Goal: Task Accomplishment & Management: Manage account settings

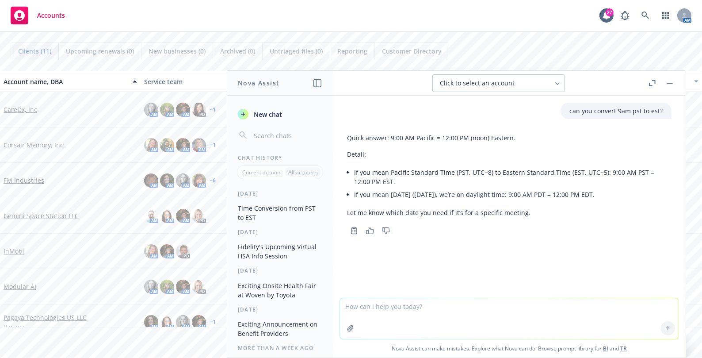
scroll to position [154, 0]
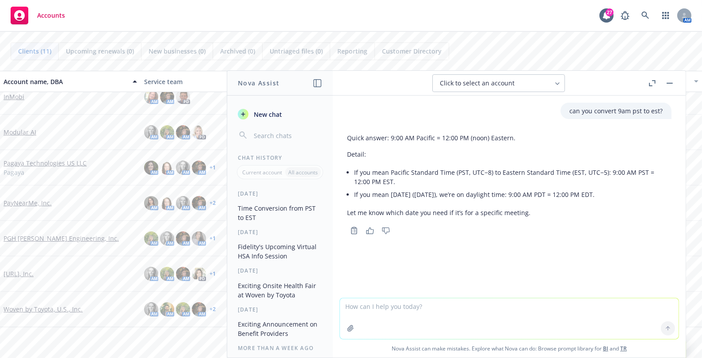
click at [22, 275] on link "[URL], Inc." at bounding box center [19, 273] width 30 height 9
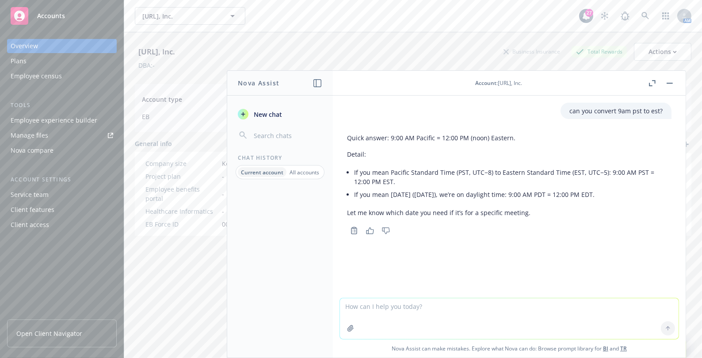
click at [70, 120] on div "Employee experience builder" at bounding box center [54, 120] width 87 height 14
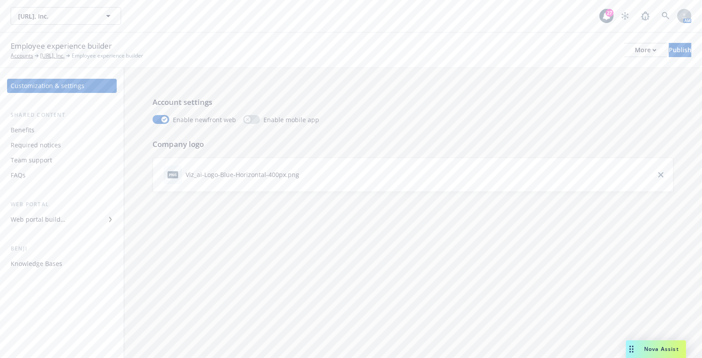
click at [68, 221] on div "Web portal builder" at bounding box center [62, 219] width 103 height 14
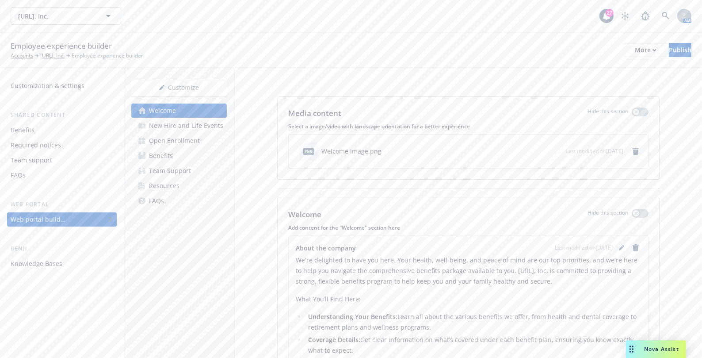
scroll to position [221, 0]
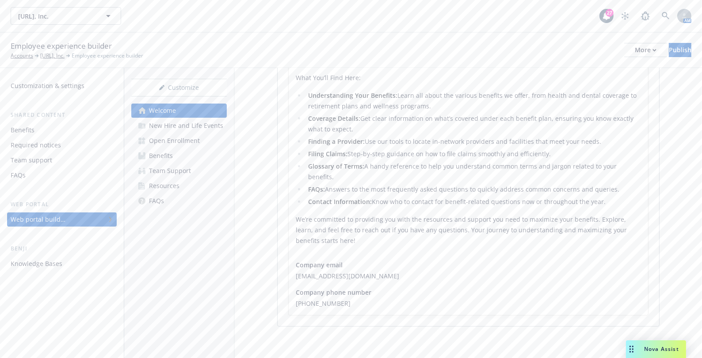
click at [191, 184] on link "Resources" at bounding box center [179, 186] width 96 height 14
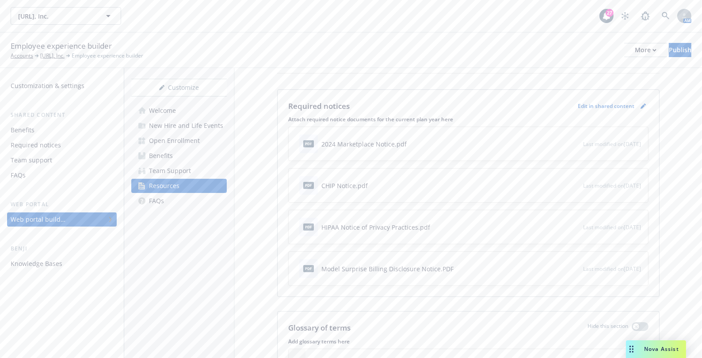
scroll to position [120, 0]
click at [644, 106] on icon "pencil" at bounding box center [645, 107] width 2 height 2
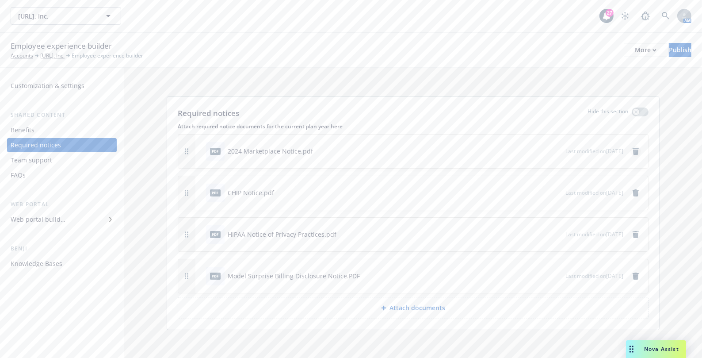
click at [633, 150] on icon "remove" at bounding box center [636, 151] width 6 height 7
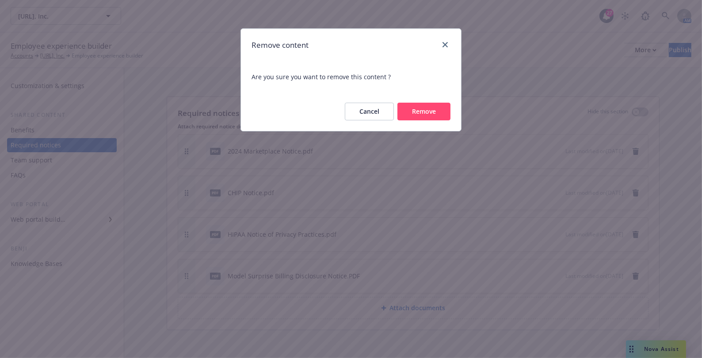
click at [418, 105] on button "Remove" at bounding box center [424, 112] width 53 height 18
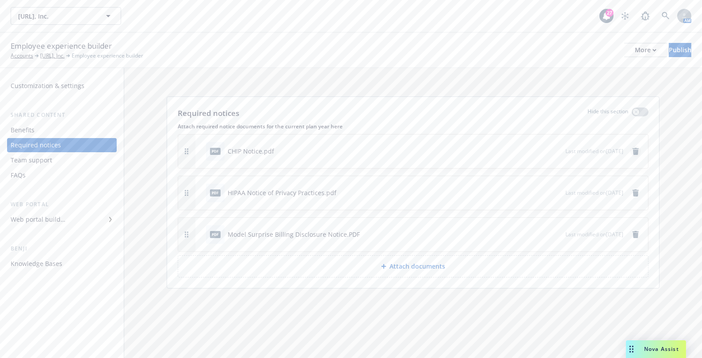
click at [637, 150] on icon "remove" at bounding box center [636, 151] width 6 height 7
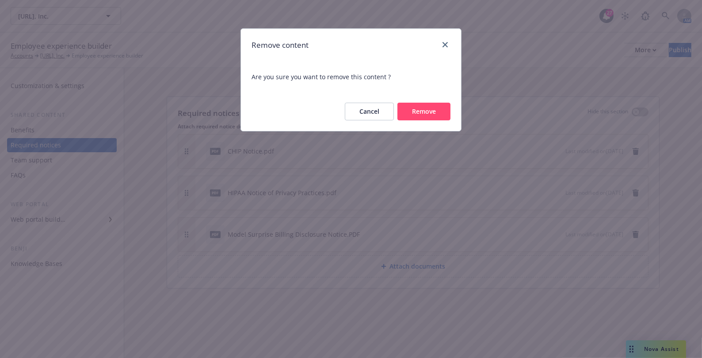
click at [434, 116] on button "Remove" at bounding box center [424, 112] width 53 height 18
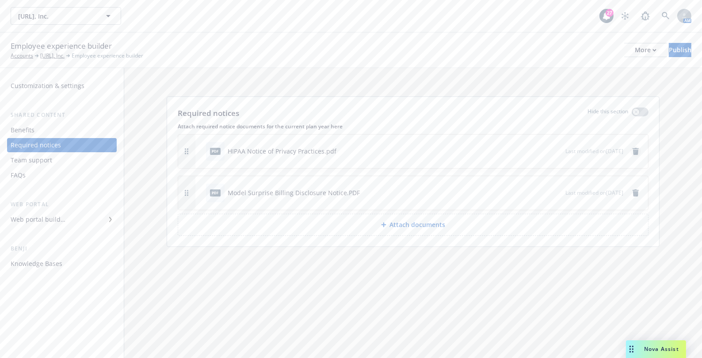
click at [638, 150] on icon "remove" at bounding box center [636, 151] width 6 height 7
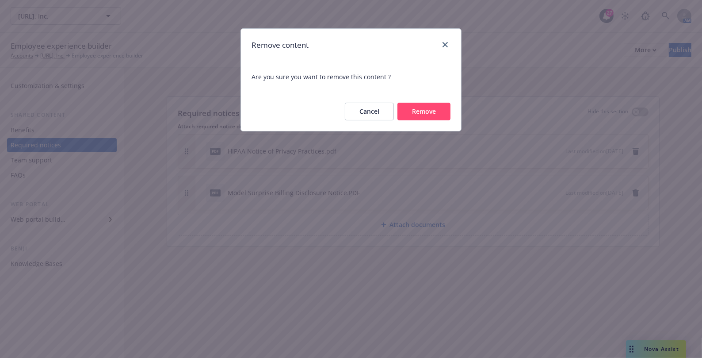
click at [438, 114] on button "Remove" at bounding box center [424, 112] width 53 height 18
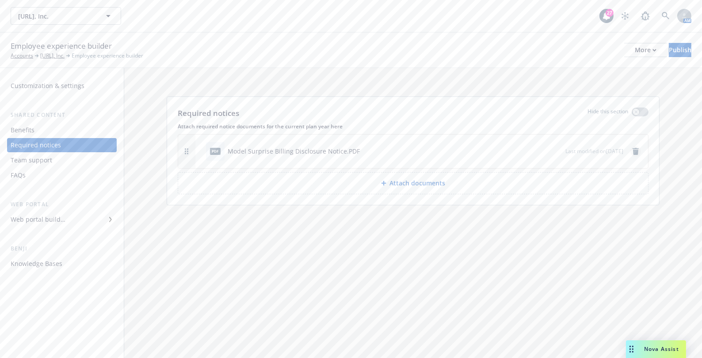
click at [641, 151] on link "remove" at bounding box center [636, 151] width 11 height 11
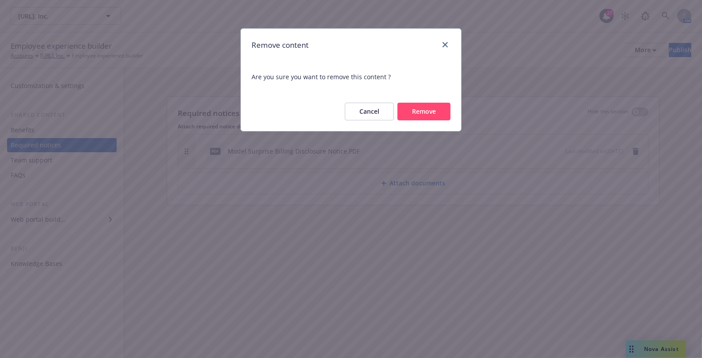
click at [415, 111] on button "Remove" at bounding box center [424, 112] width 53 height 18
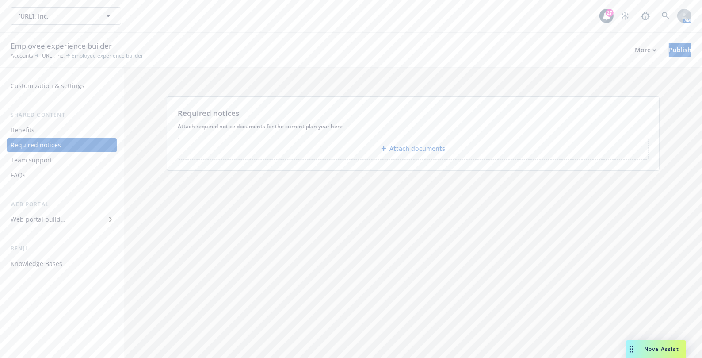
click at [356, 248] on div "Required notices Attach required notice documents for the current plan year her…" at bounding box center [413, 213] width 578 height 290
click at [421, 150] on p "Attach documents" at bounding box center [418, 148] width 56 height 9
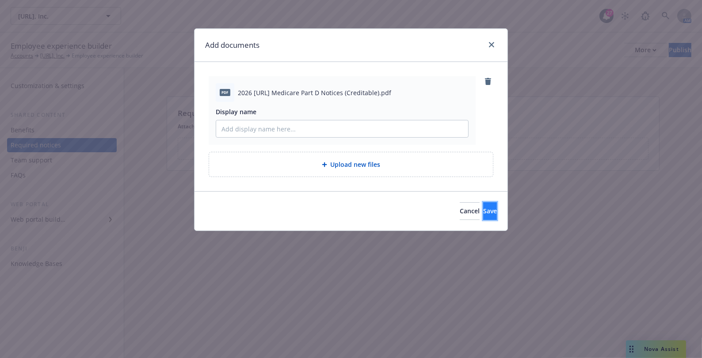
click at [484, 205] on button "Save" at bounding box center [491, 211] width 14 height 18
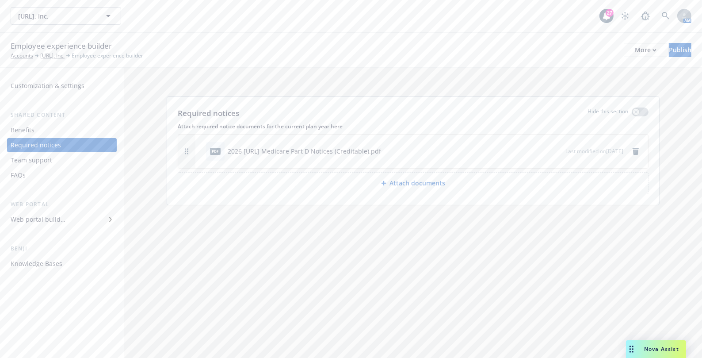
click at [312, 266] on div "Required notices Hide this section Attach required notice documents for the cur…" at bounding box center [413, 213] width 578 height 290
